Goal: Transaction & Acquisition: Purchase product/service

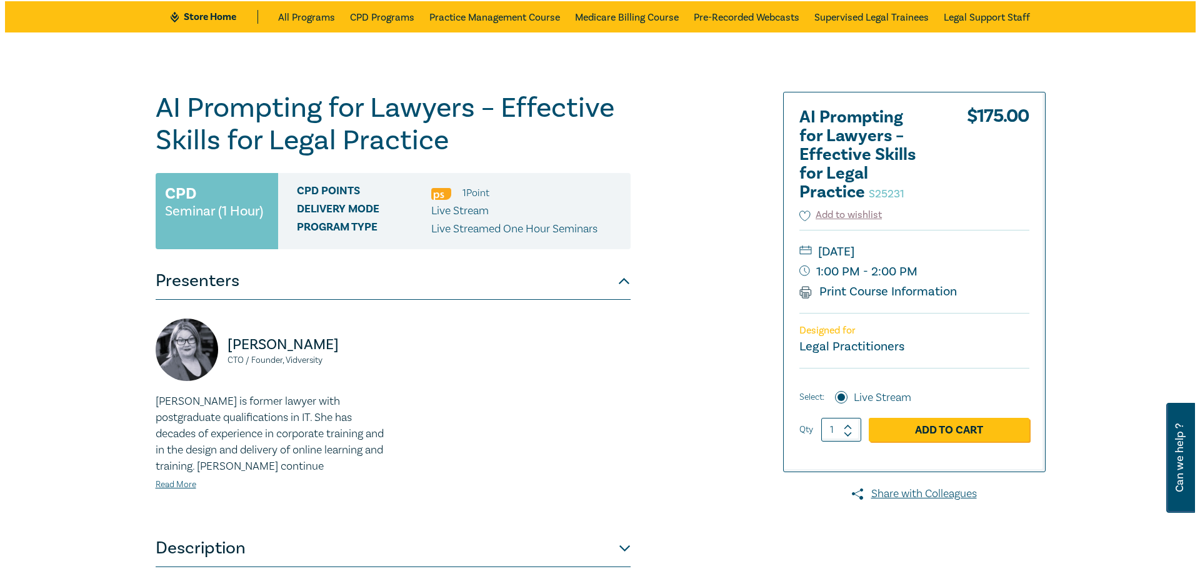
scroll to position [82, 0]
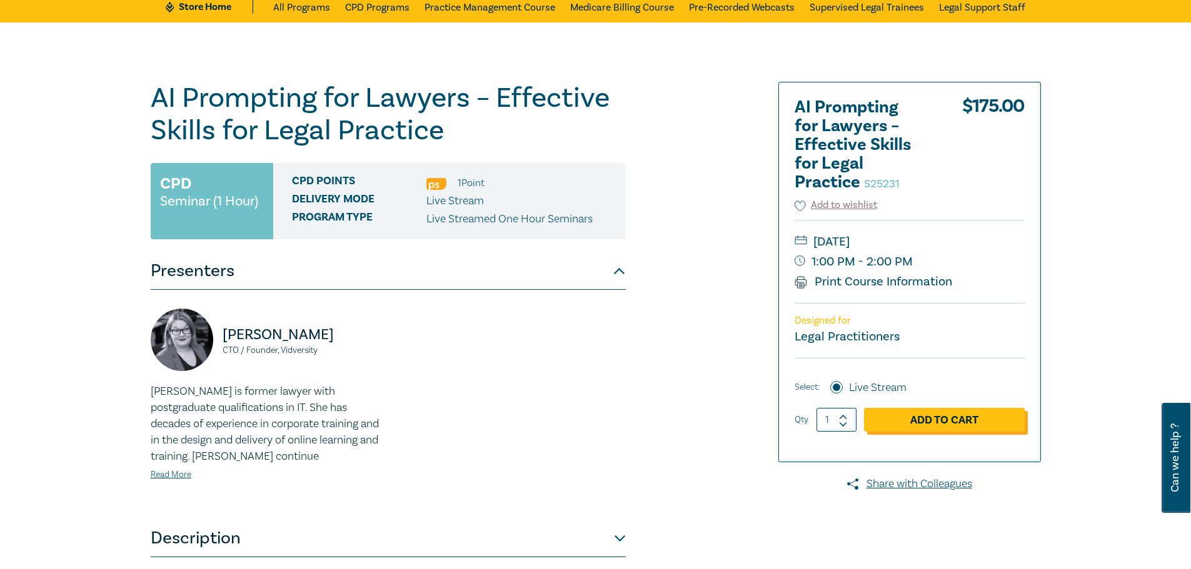
click at [939, 416] on link "Add to Cart" at bounding box center [944, 420] width 161 height 24
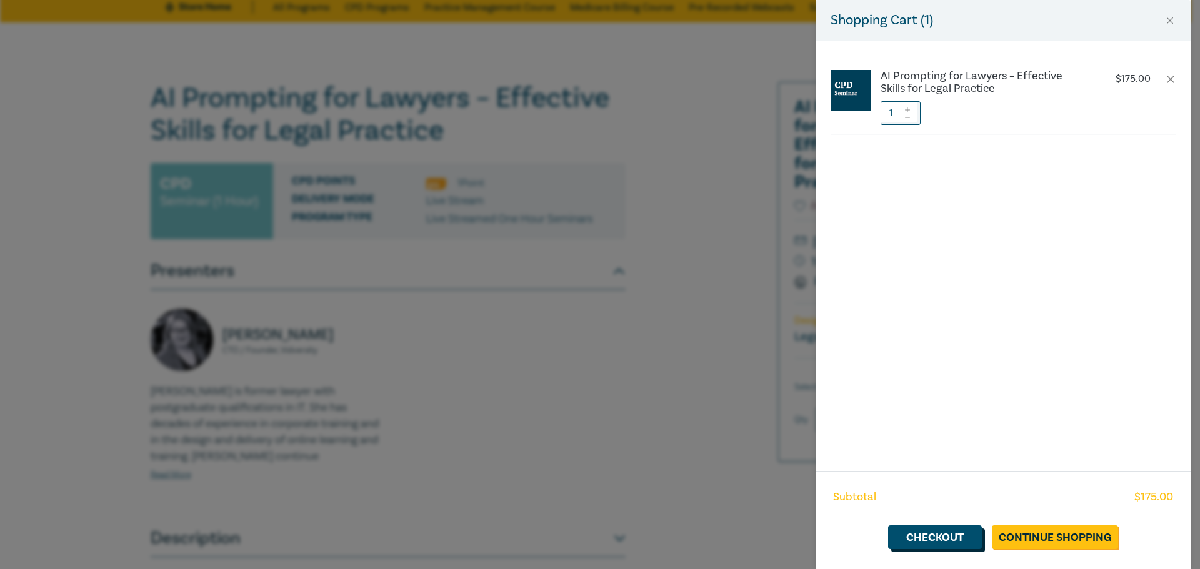
click at [954, 531] on link "Checkout" at bounding box center [935, 538] width 94 height 24
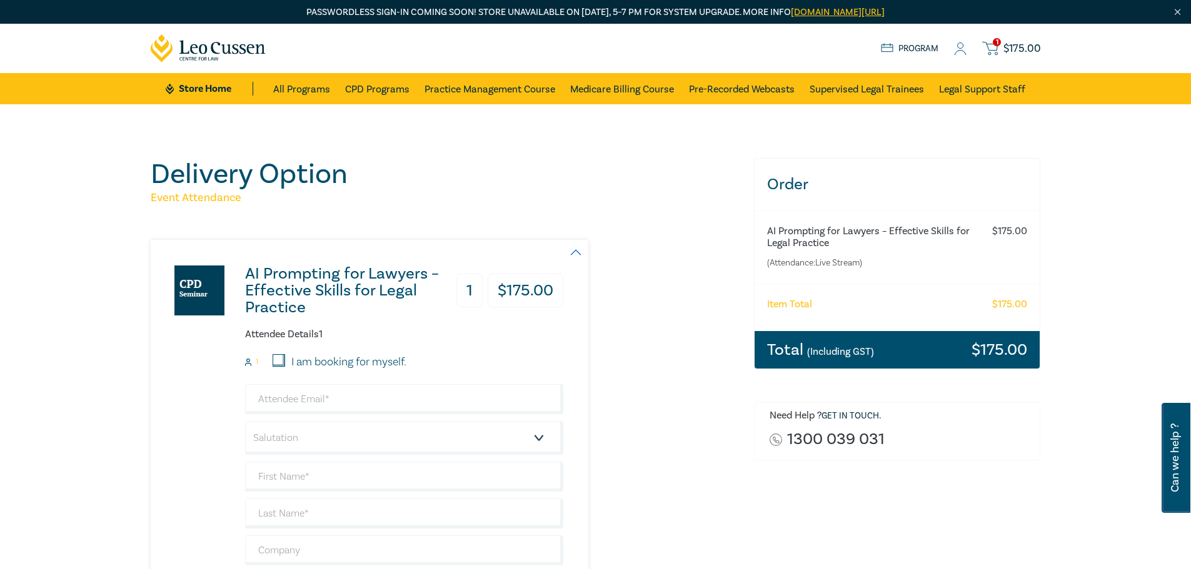
click at [275, 359] on input "I am booking for myself." at bounding box center [279, 360] width 13 height 13
checkbox input "true"
type input "[EMAIL_ADDRESS][DOMAIN_NAME]"
type input "[PERSON_NAME]"
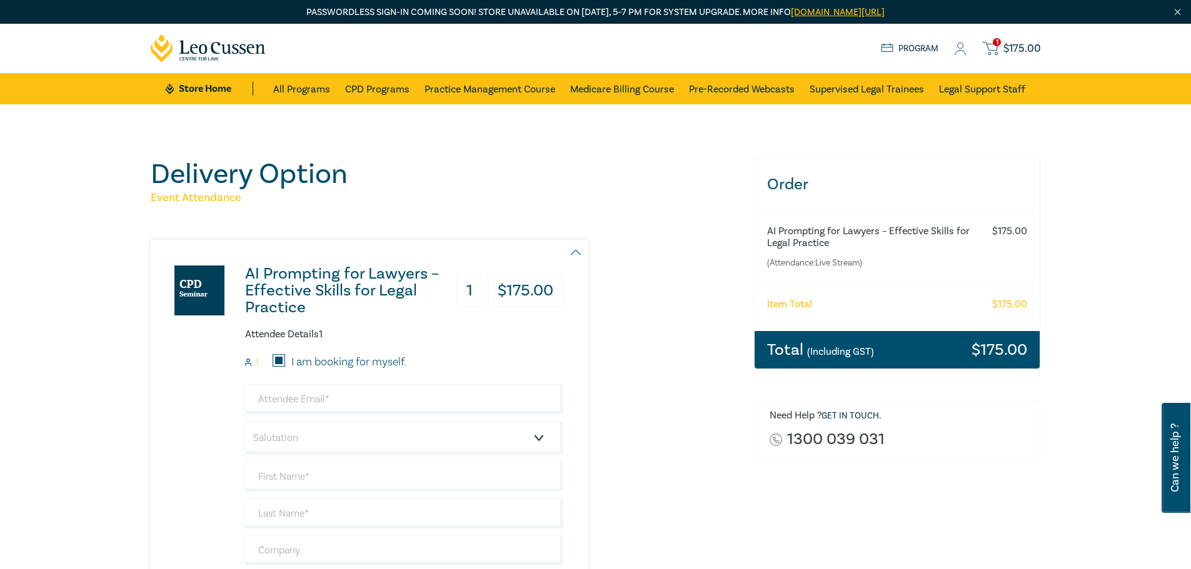
type input "[PERSON_NAME] Centre for Law"
type input "428450384"
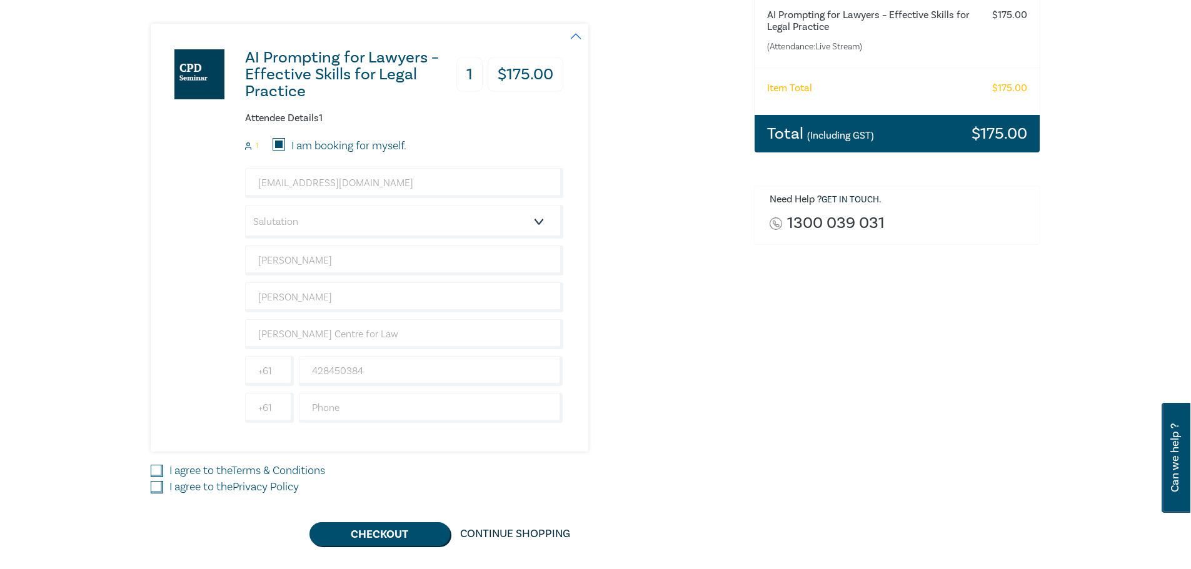
scroll to position [238, 0]
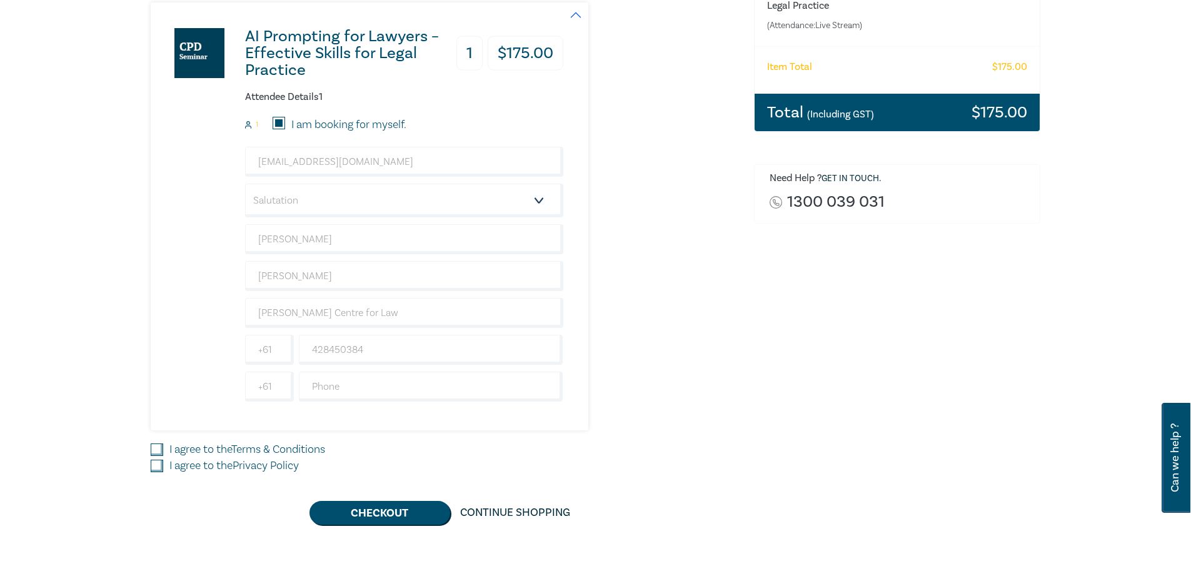
click at [156, 449] on input "I agree to the Terms & Conditions" at bounding box center [157, 450] width 13 height 13
checkbox input "true"
click at [156, 466] on input "I agree to the Privacy Policy" at bounding box center [157, 466] width 13 height 13
checkbox input "true"
click at [340, 511] on button "Checkout" at bounding box center [379, 513] width 141 height 24
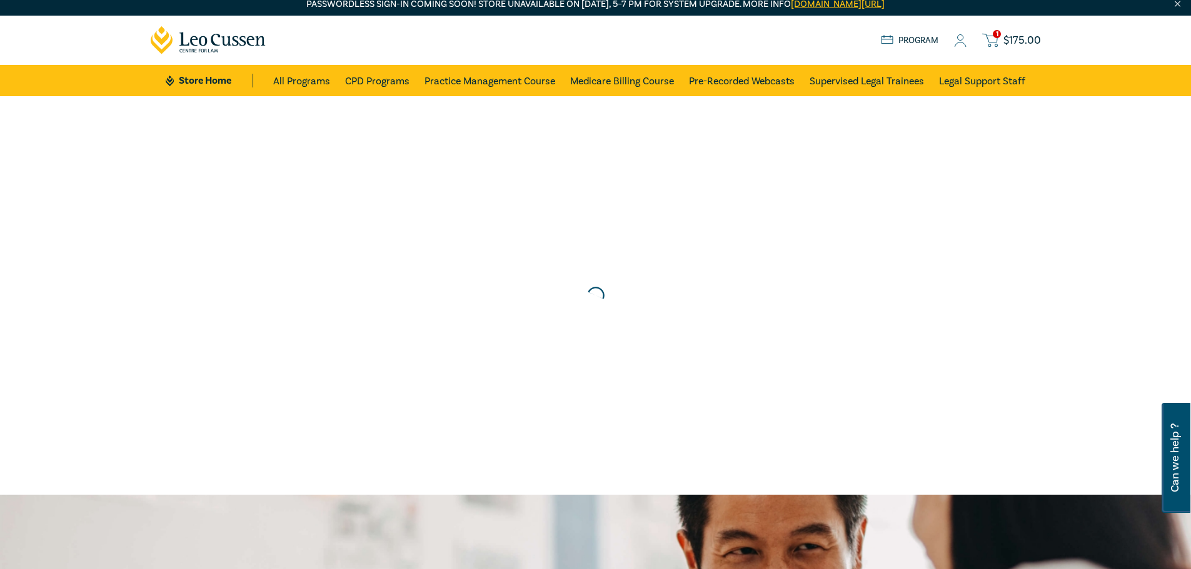
scroll to position [0, 0]
